Goal: Information Seeking & Learning: Find specific fact

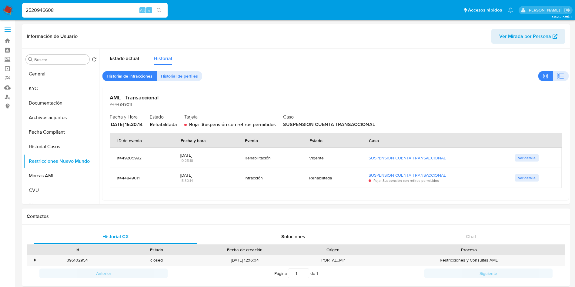
select select "10"
drag, startPoint x: 87, startPoint y: 12, endPoint x: 0, endPoint y: 2, distance: 87.8
click at [0, 2] on nav "Pausado Ver notificaciones 2520946608 Alt s Accesos rápidos Presiona las siguie…" at bounding box center [287, 10] width 575 height 20
paste input "17734806"
type input "17734806"
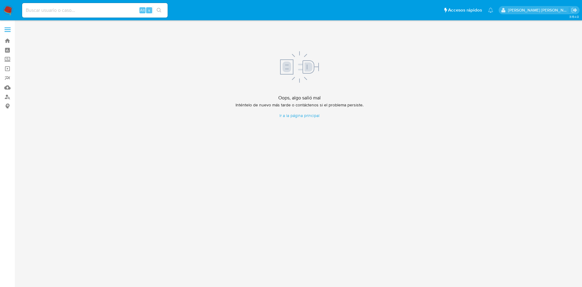
click at [53, 8] on input at bounding box center [95, 10] width 146 height 8
paste input "268441072"
type input "268441072"
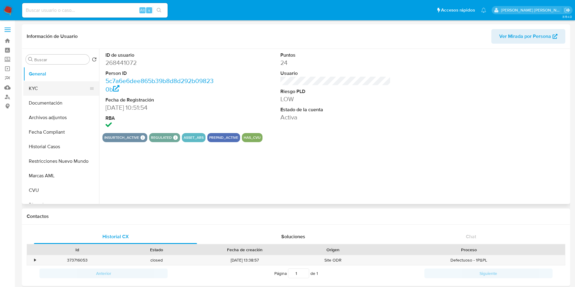
click at [40, 87] on button "KYC" at bounding box center [58, 88] width 71 height 15
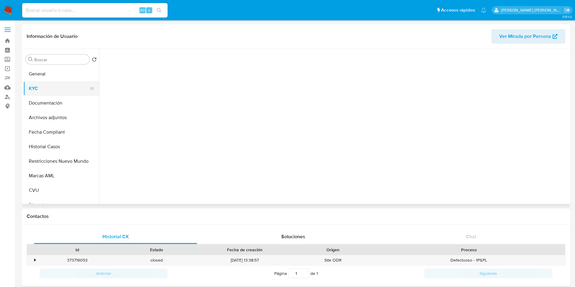
select select "10"
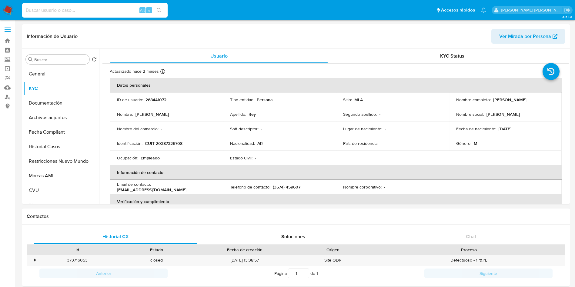
click at [95, 10] on input at bounding box center [95, 10] width 146 height 8
paste input "268441072"
drag, startPoint x: 98, startPoint y: 15, endPoint x: 44, endPoint y: 1, distance: 55.7
click at [0, 1] on nav "Pausado Ver notificaciones 268441072 Alt s Accesos rápidos Presiona las siguien…" at bounding box center [287, 10] width 575 height 20
click at [111, 5] on div "268441072 Alt s" at bounding box center [95, 10] width 146 height 15
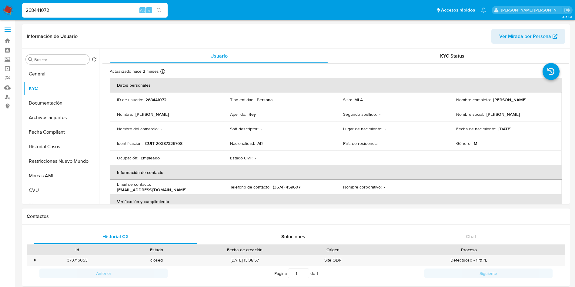
drag, startPoint x: 88, startPoint y: 11, endPoint x: 0, endPoint y: 4, distance: 88.2
click at [0, 4] on nav "Pausado Ver notificaciones 268441072 Alt s Accesos rápidos Presiona las siguien…" at bounding box center [287, 10] width 575 height 20
paste input "436926139"
type input "436926139"
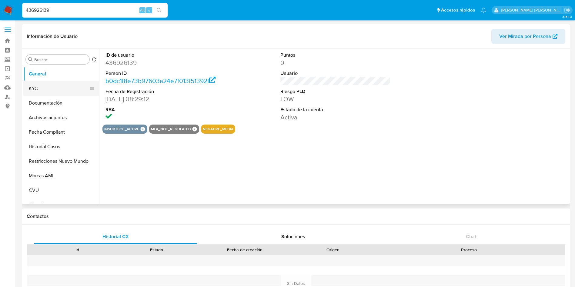
select select "10"
click at [65, 89] on button "KYC" at bounding box center [58, 88] width 71 height 15
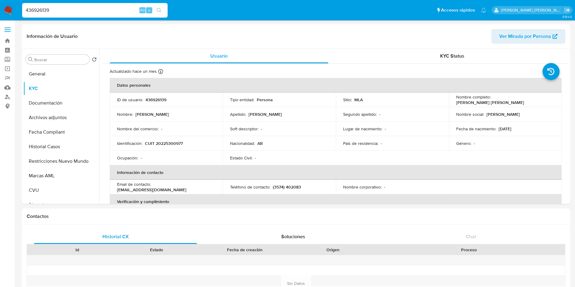
drag, startPoint x: 85, startPoint y: 10, endPoint x: 0, endPoint y: 11, distance: 85.5
click at [0, 11] on nav "Pausado Ver notificaciones 436926139 Alt s Accesos rápidos Presiona las siguien…" at bounding box center [287, 10] width 575 height 20
paste input "537822041"
type input "537822041"
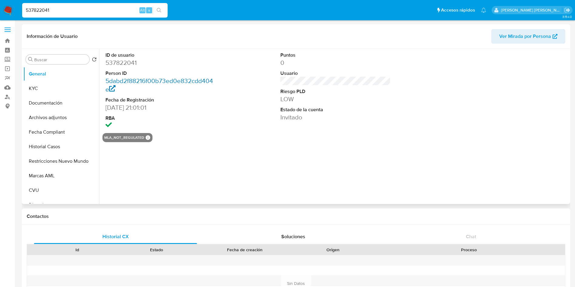
select select "10"
click at [49, 84] on button "KYC" at bounding box center [58, 88] width 71 height 15
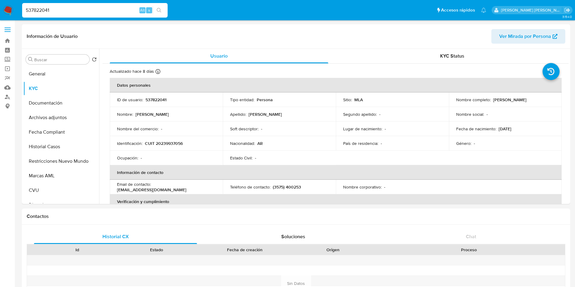
drag, startPoint x: 88, startPoint y: 11, endPoint x: 0, endPoint y: 11, distance: 87.9
click at [0, 11] on nav "Pausado Ver notificaciones 537822041 Alt s Accesos rápidos Presiona las siguien…" at bounding box center [287, 10] width 575 height 20
paste input "44182"
type input "537844182"
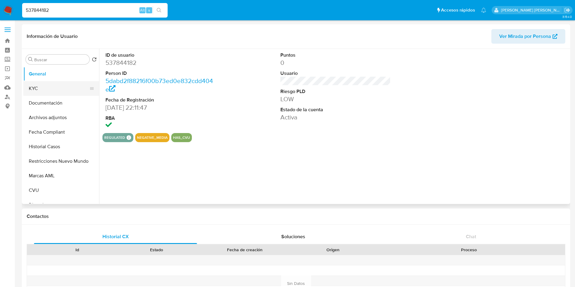
select select "10"
click at [31, 81] on button "KYC" at bounding box center [58, 88] width 71 height 15
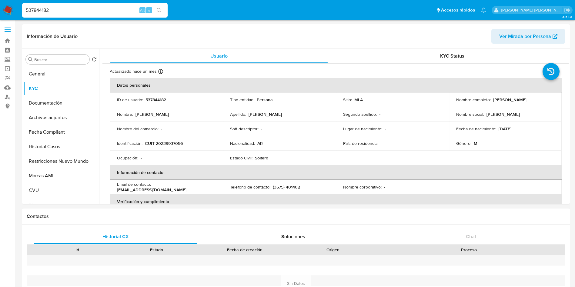
drag, startPoint x: 86, startPoint y: 8, endPoint x: 0, endPoint y: 7, distance: 85.8
click at [0, 7] on nav "Pausado Ver notificaciones 537844182 Alt s Accesos rápidos Presiona las siguien…" at bounding box center [287, 10] width 575 height 20
paste input "26844107"
type input "268441072"
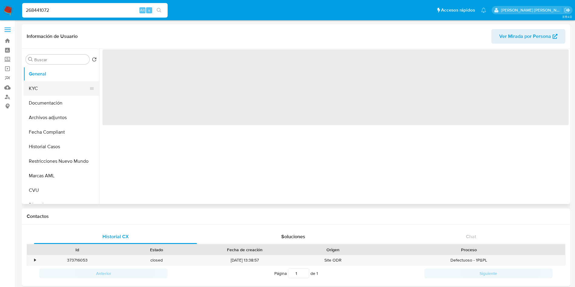
click at [58, 89] on button "KYC" at bounding box center [58, 88] width 71 height 15
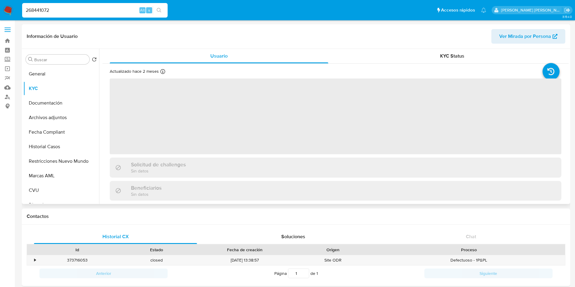
select select "10"
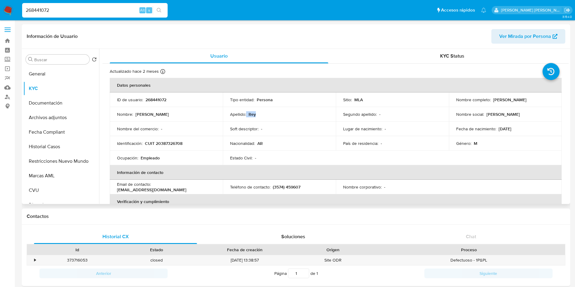
drag, startPoint x: 263, startPoint y: 116, endPoint x: 238, endPoint y: 118, distance: 24.6
click at [238, 118] on td "Apellido : Rey" at bounding box center [279, 114] width 113 height 15
drag, startPoint x: 181, startPoint y: 145, endPoint x: 155, endPoint y: 144, distance: 26.4
click at [155, 144] on p "CUIT 20387326708" at bounding box center [164, 143] width 38 height 5
drag, startPoint x: 94, startPoint y: 12, endPoint x: 9, endPoint y: 10, distance: 85.5
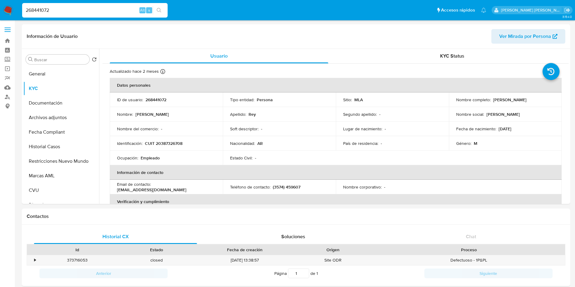
click at [0, 13] on nav "Pausado Ver notificaciones 268441072 Alt s Accesos rápidos Presiona las siguien…" at bounding box center [287, 10] width 575 height 20
